Goal: Information Seeking & Learning: Learn about a topic

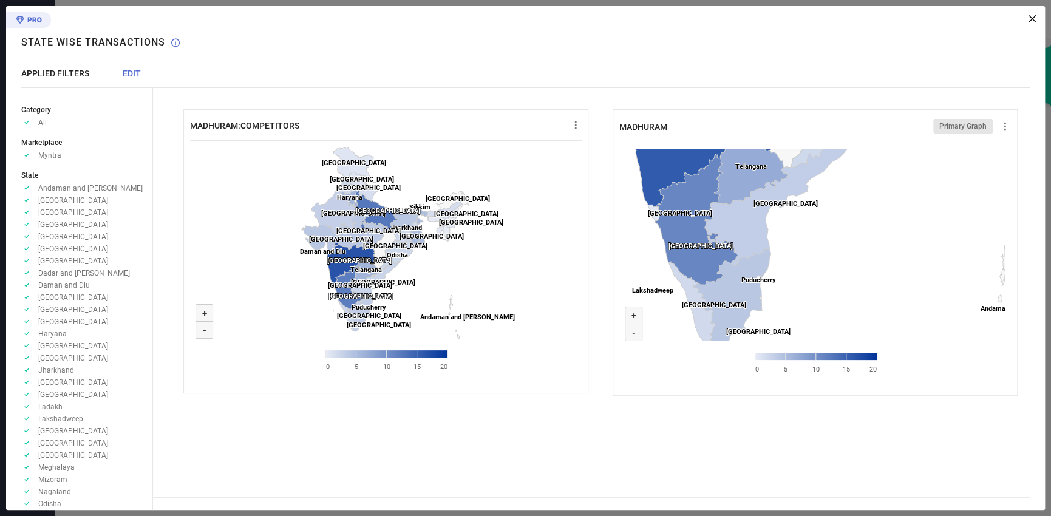
scroll to position [333, 0]
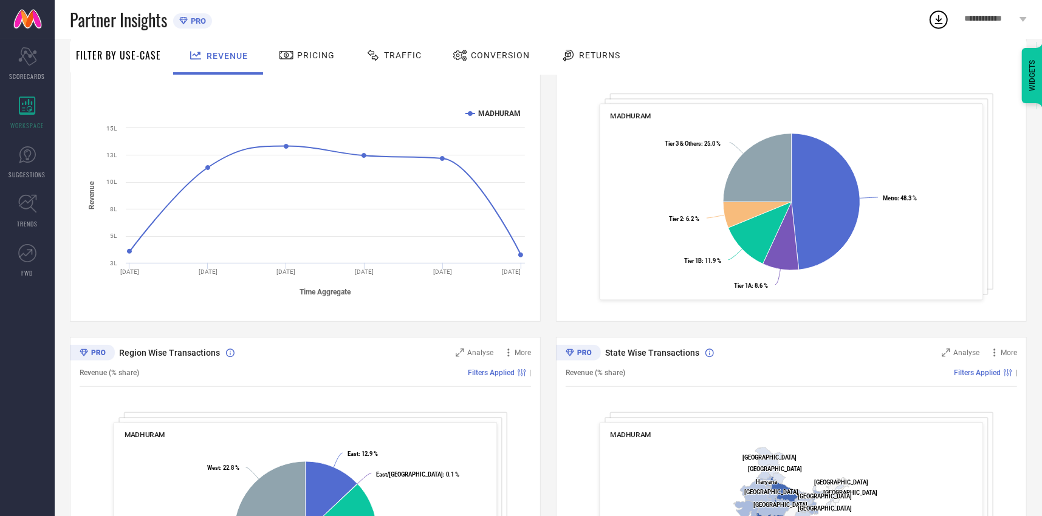
scroll to position [333, 0]
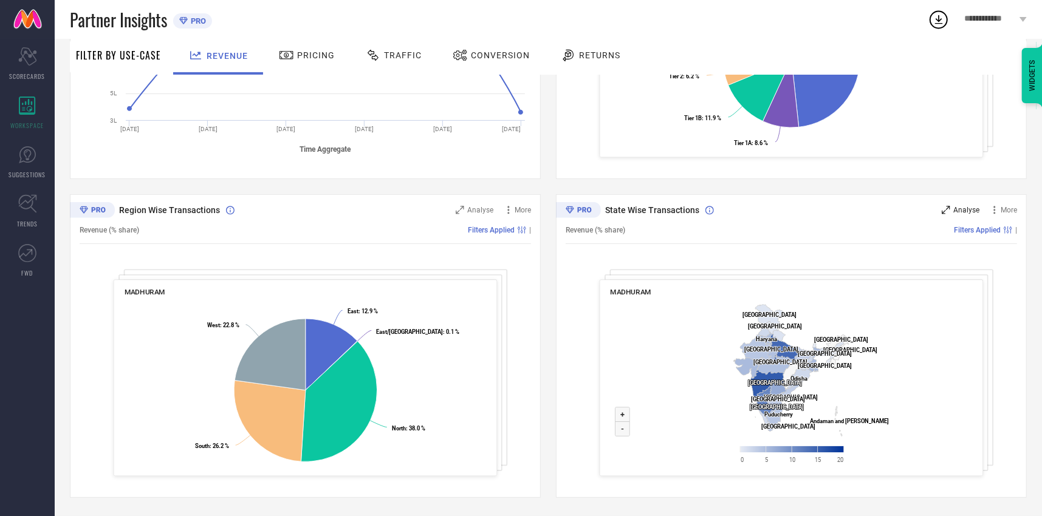
click at [957, 211] on span "Analyse" at bounding box center [966, 210] width 26 height 9
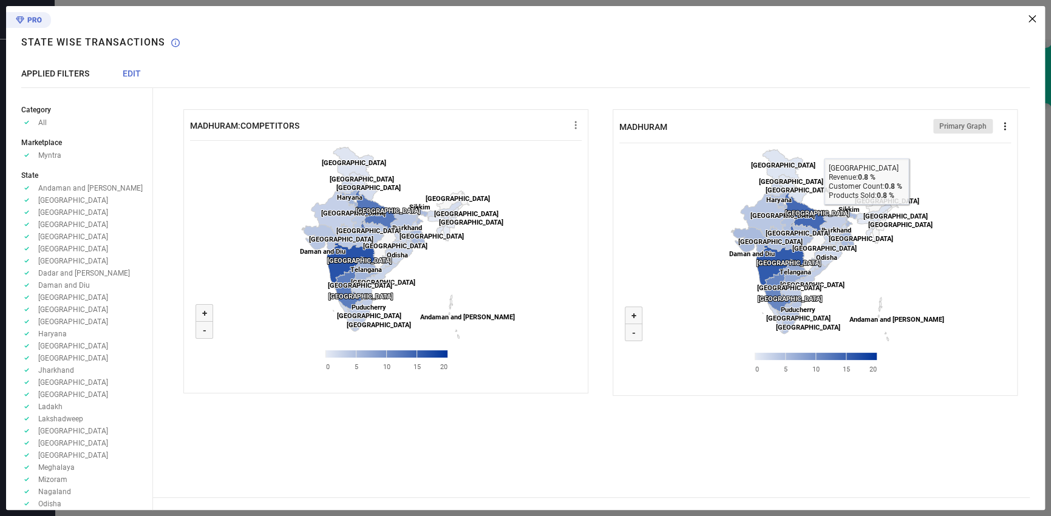
click at [1005, 123] on icon at bounding box center [1005, 126] width 2 height 8
click at [978, 193] on rect at bounding box center [816, 264] width 392 height 243
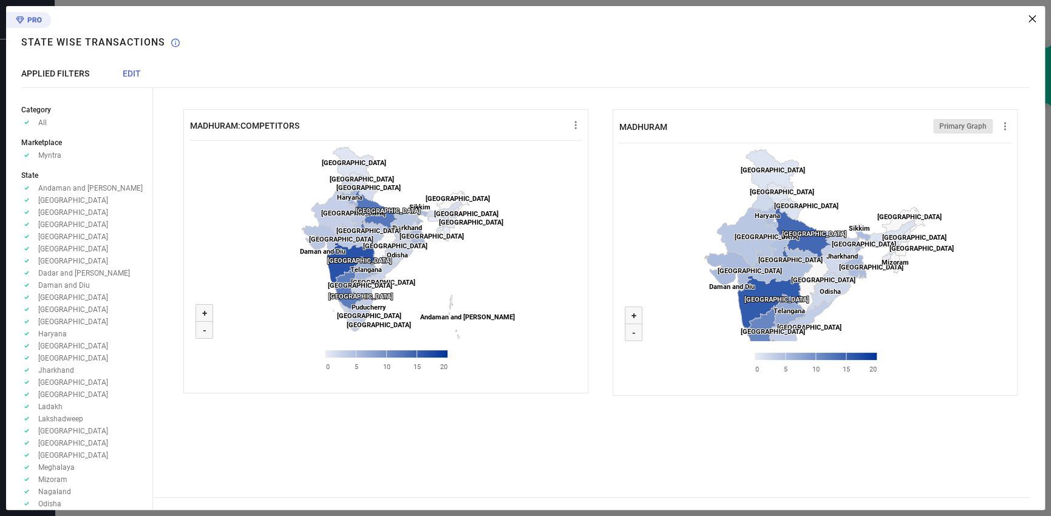
drag, startPoint x: 894, startPoint y: 239, endPoint x: 928, endPoint y: 269, distance: 45.2
click at [928, 269] on rect at bounding box center [816, 264] width 392 height 243
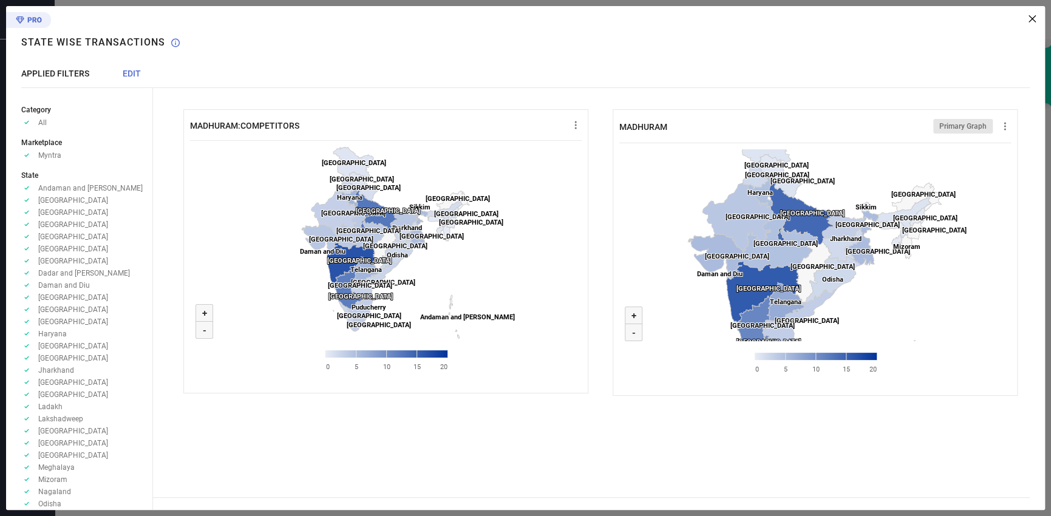
drag, startPoint x: 894, startPoint y: 287, endPoint x: 902, endPoint y: 272, distance: 17.1
click at [902, 272] on rect at bounding box center [816, 264] width 392 height 243
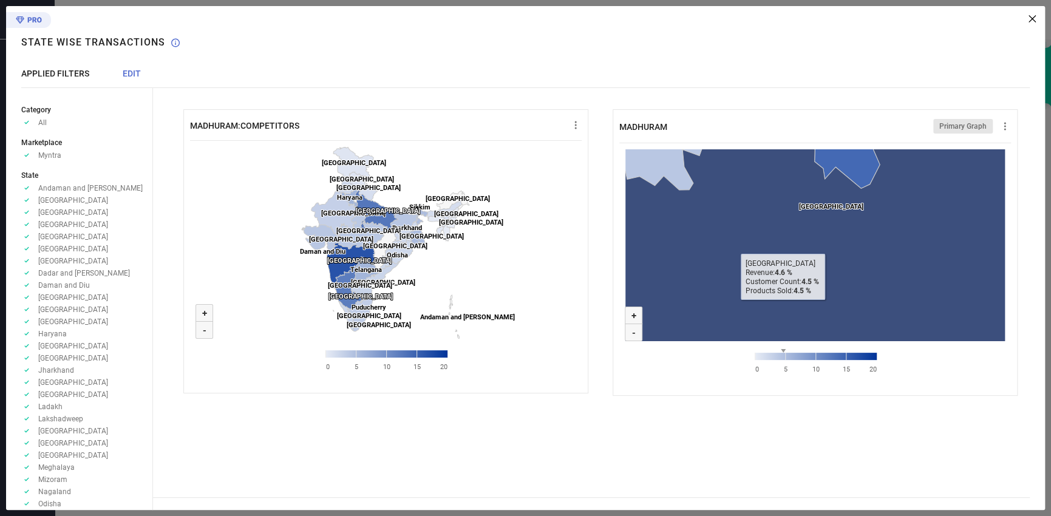
drag, startPoint x: 765, startPoint y: 241, endPoint x: 781, endPoint y: 311, distance: 71.5
click at [781, 311] on icon at bounding box center [825, 207] width 806 height 570
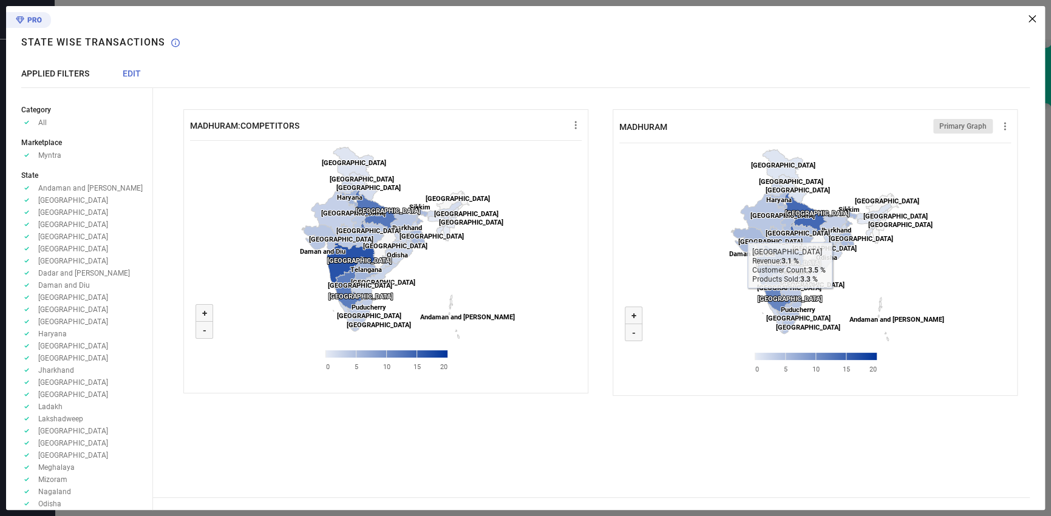
click at [944, 278] on rect at bounding box center [816, 264] width 392 height 243
click at [955, 273] on rect at bounding box center [816, 264] width 392 height 243
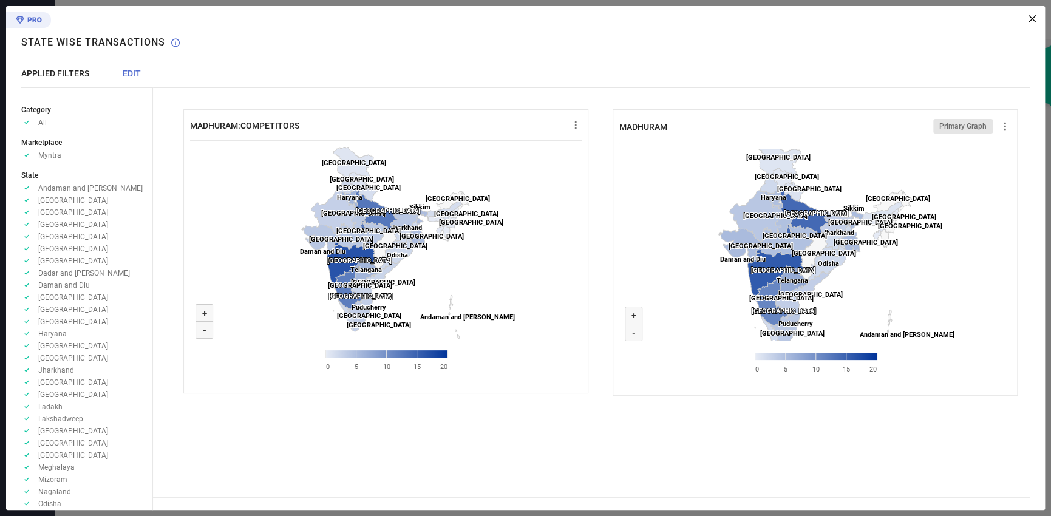
drag, startPoint x: 958, startPoint y: 267, endPoint x: 959, endPoint y: 280, distance: 13.4
click at [959, 280] on rect at bounding box center [816, 264] width 392 height 243
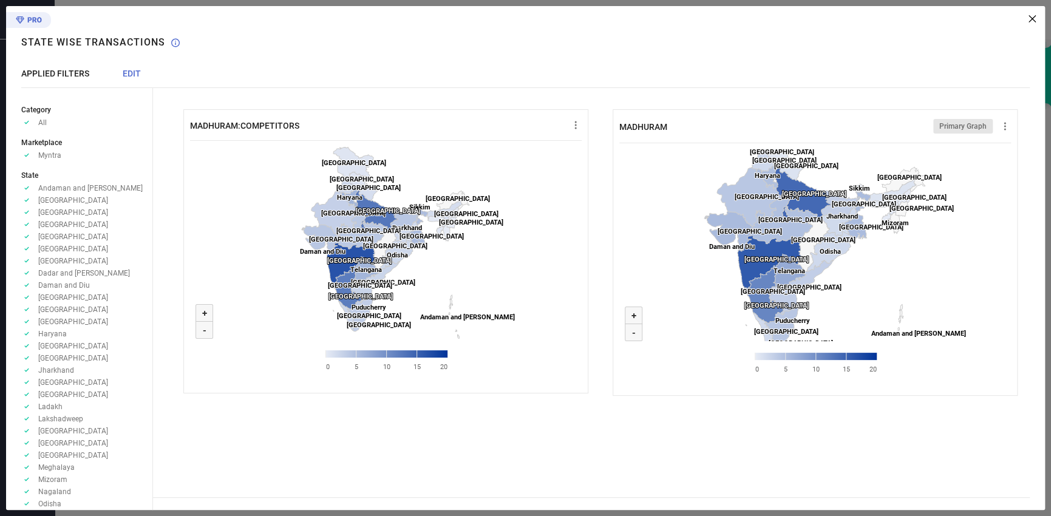
drag, startPoint x: 735, startPoint y: 264, endPoint x: 700, endPoint y: 273, distance: 35.7
click at [700, 273] on rect at bounding box center [816, 264] width 392 height 243
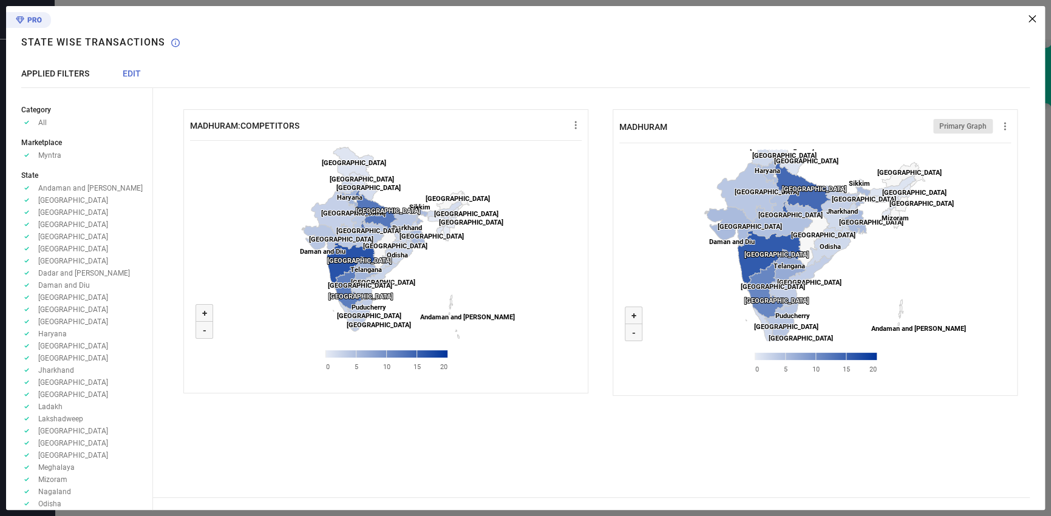
drag, startPoint x: 909, startPoint y: 271, endPoint x: 904, endPoint y: 266, distance: 6.5
click at [904, 266] on rect at bounding box center [816, 264] width 392 height 243
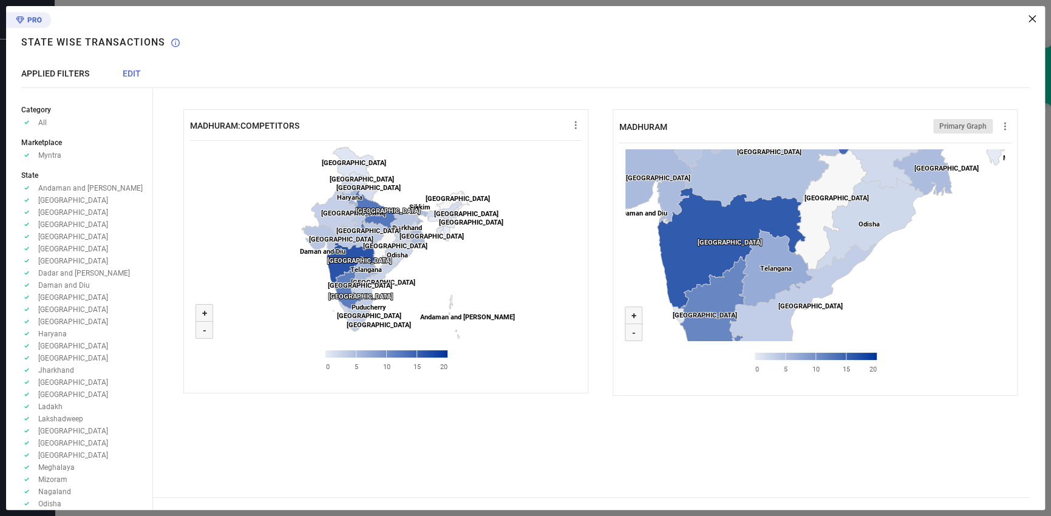
drag, startPoint x: 802, startPoint y: 284, endPoint x: 834, endPoint y: 300, distance: 35.9
click at [833, 317] on rect at bounding box center [816, 264] width 392 height 243
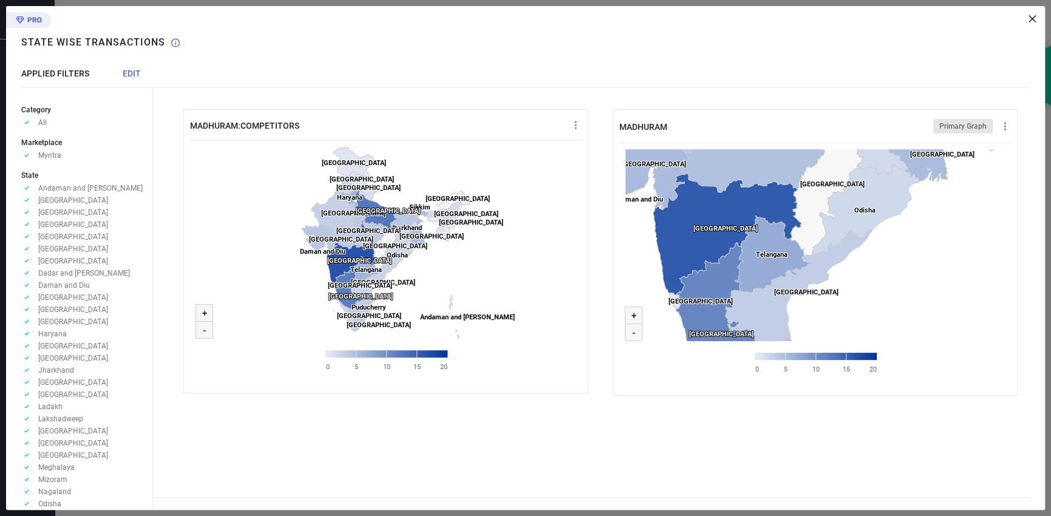
drag, startPoint x: 828, startPoint y: 298, endPoint x: 804, endPoint y: 297, distance: 23.7
click at [822, 313] on rect at bounding box center [816, 264] width 392 height 243
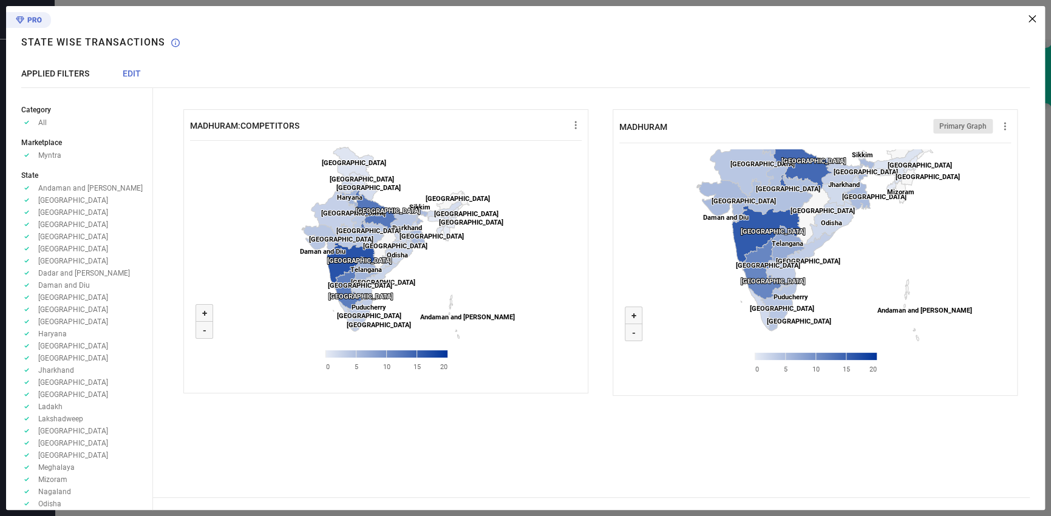
drag, startPoint x: 875, startPoint y: 298, endPoint x: 883, endPoint y: 254, distance: 45.0
click at [883, 254] on rect at bounding box center [816, 264] width 392 height 243
click at [1031, 18] on icon at bounding box center [1032, 18] width 7 height 7
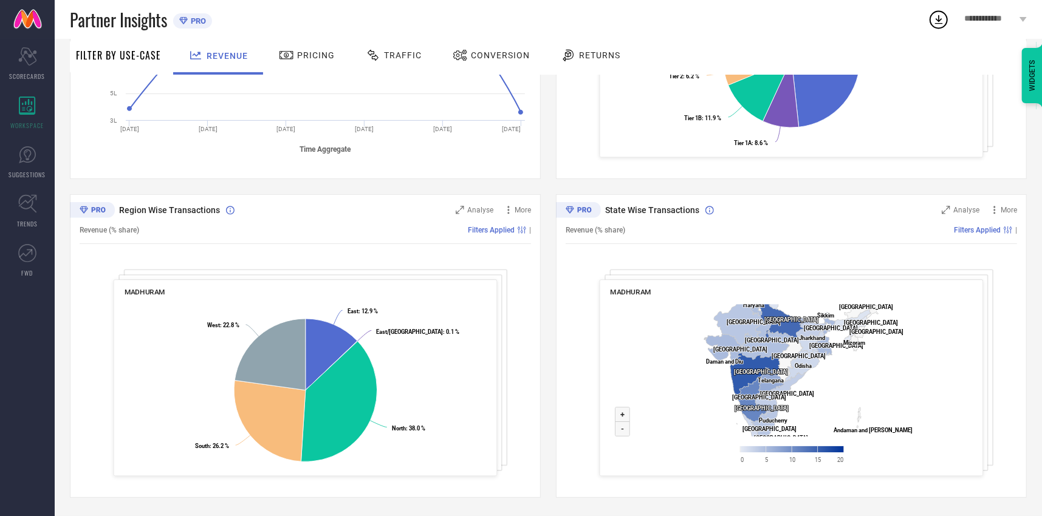
drag, startPoint x: 709, startPoint y: 385, endPoint x: 640, endPoint y: 381, distance: 68.7
click at [640, 381] on rect at bounding box center [791, 387] width 363 height 176
